Goal: Check status: Check status

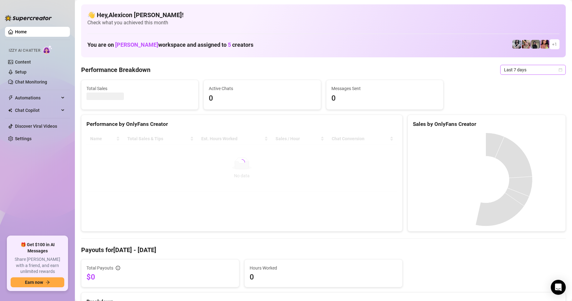
click at [510, 70] on span "Last 7 days" at bounding box center [533, 69] width 58 height 9
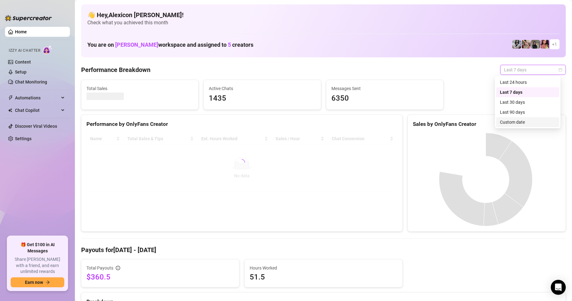
click at [515, 120] on div "Custom date" at bounding box center [528, 122] width 56 height 7
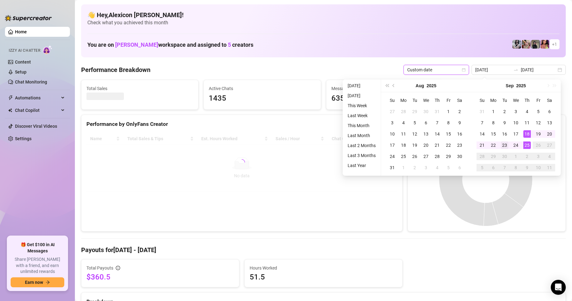
click at [502, 146] on div "23" at bounding box center [504, 145] width 7 height 7
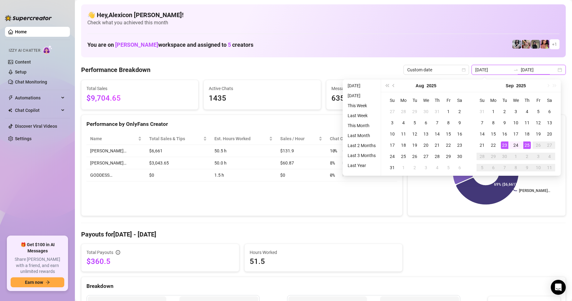
type input "[DATE]"
click at [528, 144] on div "25" at bounding box center [526, 145] width 7 height 7
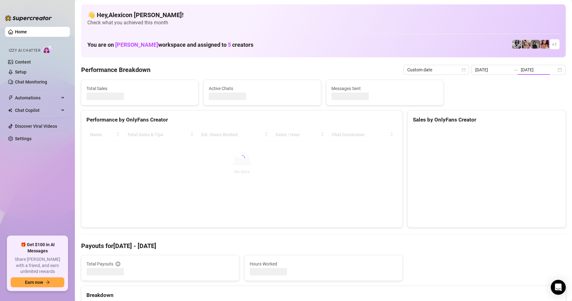
type input "[DATE]"
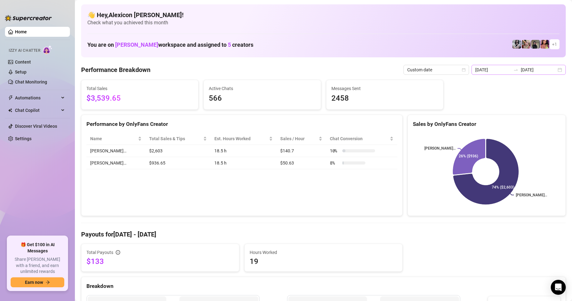
click at [517, 67] on div at bounding box center [516, 69] width 10 height 5
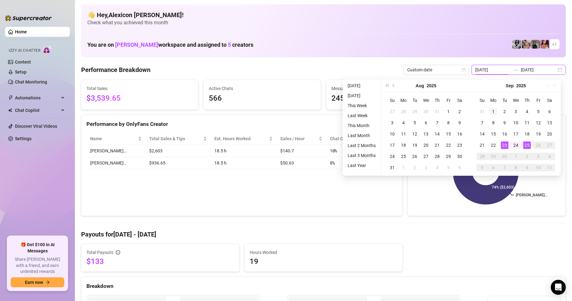
type input "[DATE]"
click at [495, 112] on div "1" at bounding box center [493, 111] width 7 height 7
type input "[DATE]"
click at [529, 149] on td "25" at bounding box center [526, 145] width 11 height 11
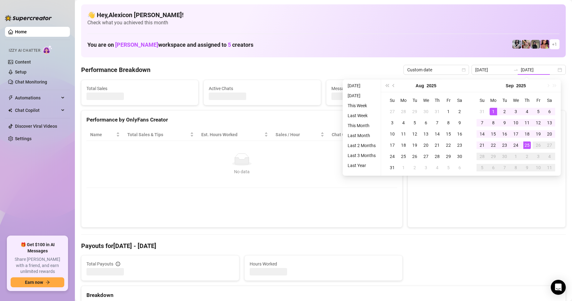
type input "[DATE]"
